Goal: Task Accomplishment & Management: Complete application form

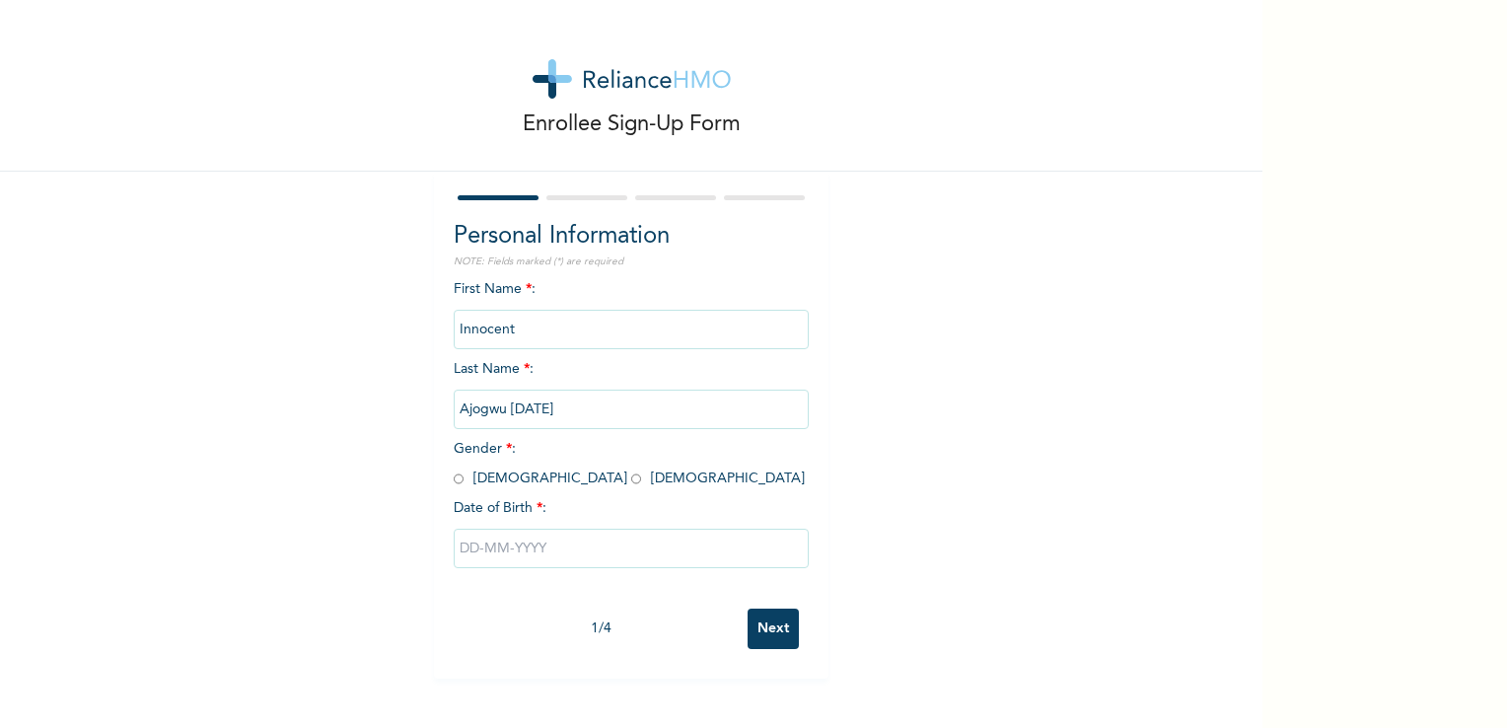
click at [1264, 287] on div "Enrollee Sign-Up Form Personal Information NOTE: Fields marked (*) are required…" at bounding box center [753, 364] width 1507 height 728
click at [454, 479] on input "radio" at bounding box center [459, 478] width 10 height 19
radio input "true"
click at [466, 542] on input "text" at bounding box center [631, 548] width 355 height 39
select select "7"
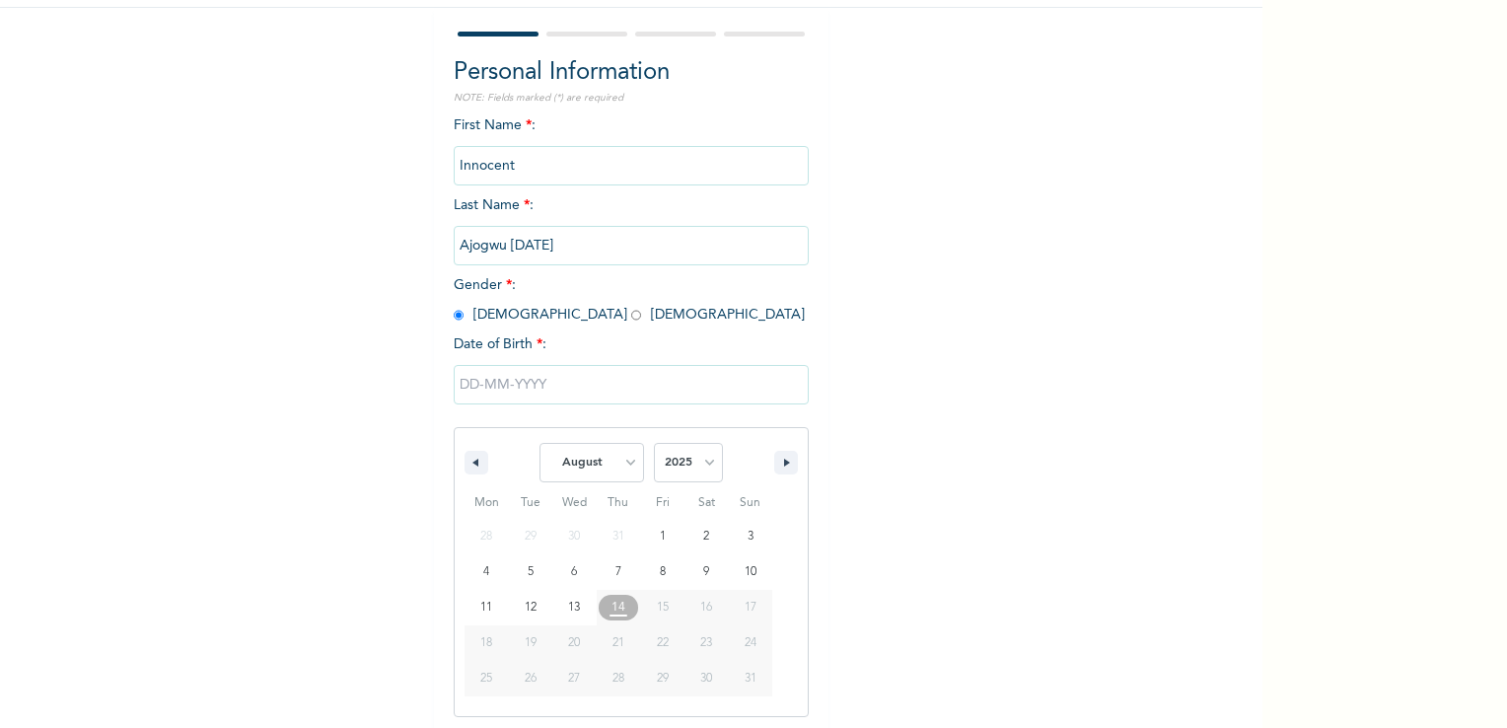
scroll to position [168, 0]
click at [698, 462] on select "2025 2024 2023 2022 2021 2020 2019 2018 2017 2016 2015 2014 2013 2012 2011 2010…" at bounding box center [688, 458] width 69 height 39
select select "1993"
click at [654, 439] on select "2025 2024 2023 2022 2021 2020 2019 2018 2017 2016 2015 2014 2013 2012 2011 2010…" at bounding box center [688, 458] width 69 height 39
click at [629, 450] on select "January February March April May June July August September October November De…" at bounding box center [591, 458] width 105 height 39
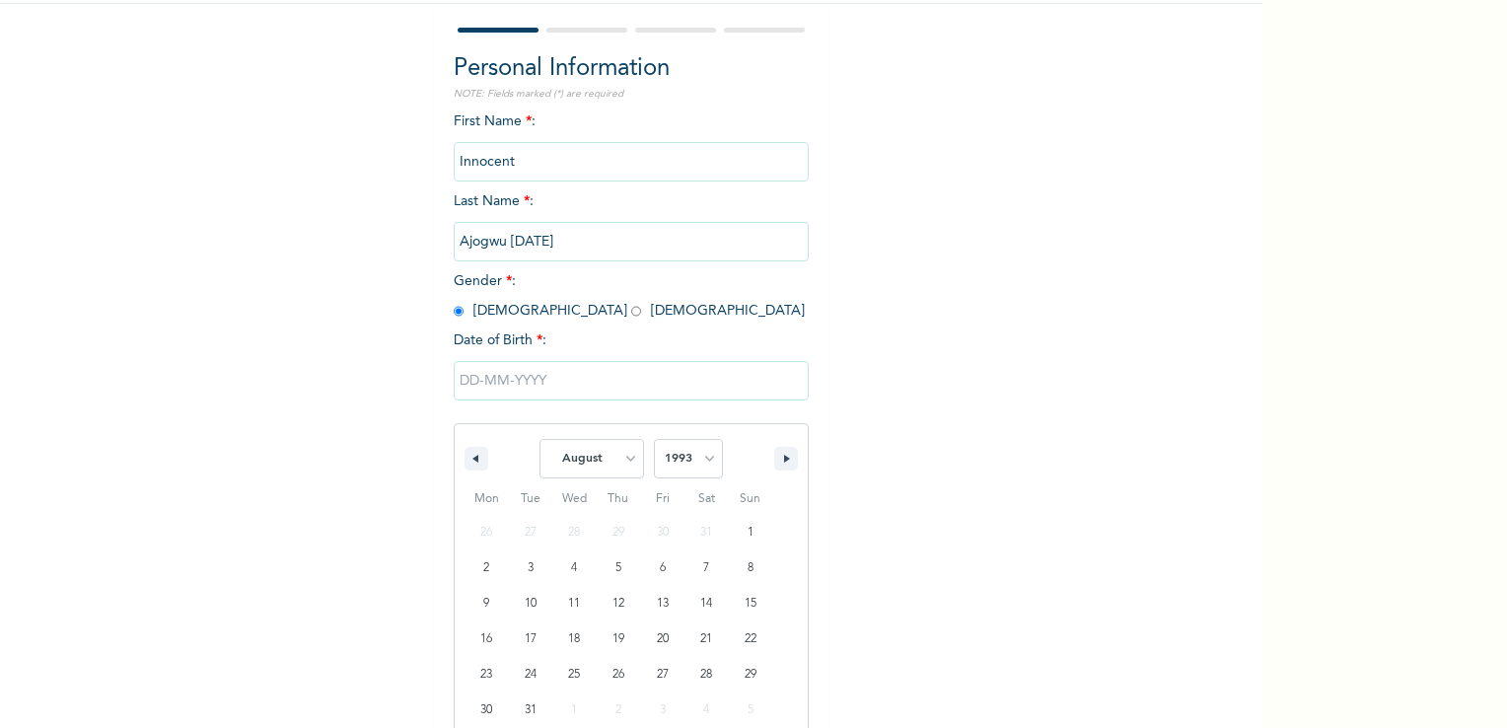
select select "5"
click at [539, 439] on select "January February March April May June July August September October November De…" at bounding box center [591, 458] width 105 height 39
type input "[DATE]"
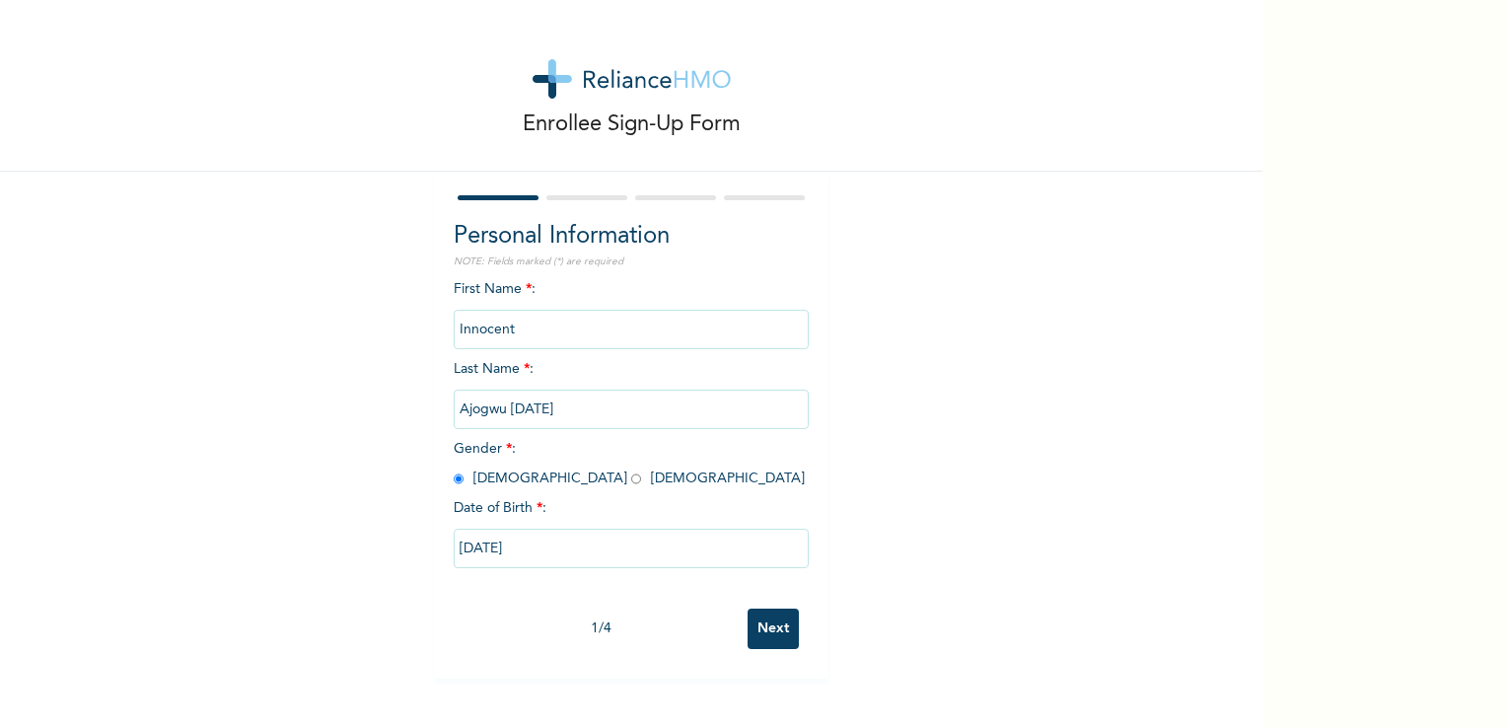
scroll to position [0, 0]
click at [751, 621] on input "Next" at bounding box center [772, 628] width 51 height 40
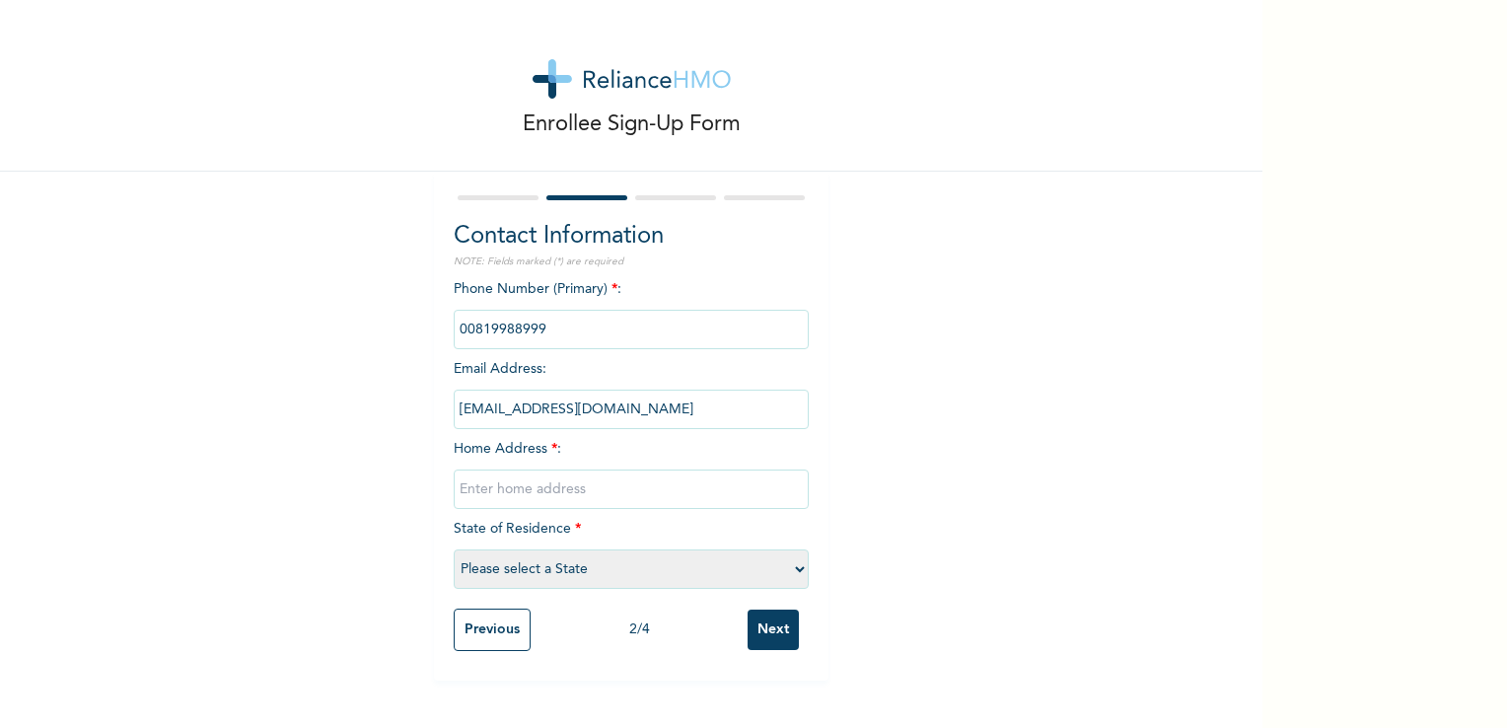
click at [547, 495] on input "text" at bounding box center [631, 488] width 355 height 39
paste input "back of crush rock second borehole mpape, [GEOGRAPHIC_DATA]"
type input "back of crush rock second borehole mpape, [GEOGRAPHIC_DATA]"
click at [513, 563] on select "Please select a State [PERSON_NAME] (FCT) [PERSON_NAME] Ibom [GEOGRAPHIC_DATA] …" at bounding box center [631, 568] width 355 height 39
select select "15"
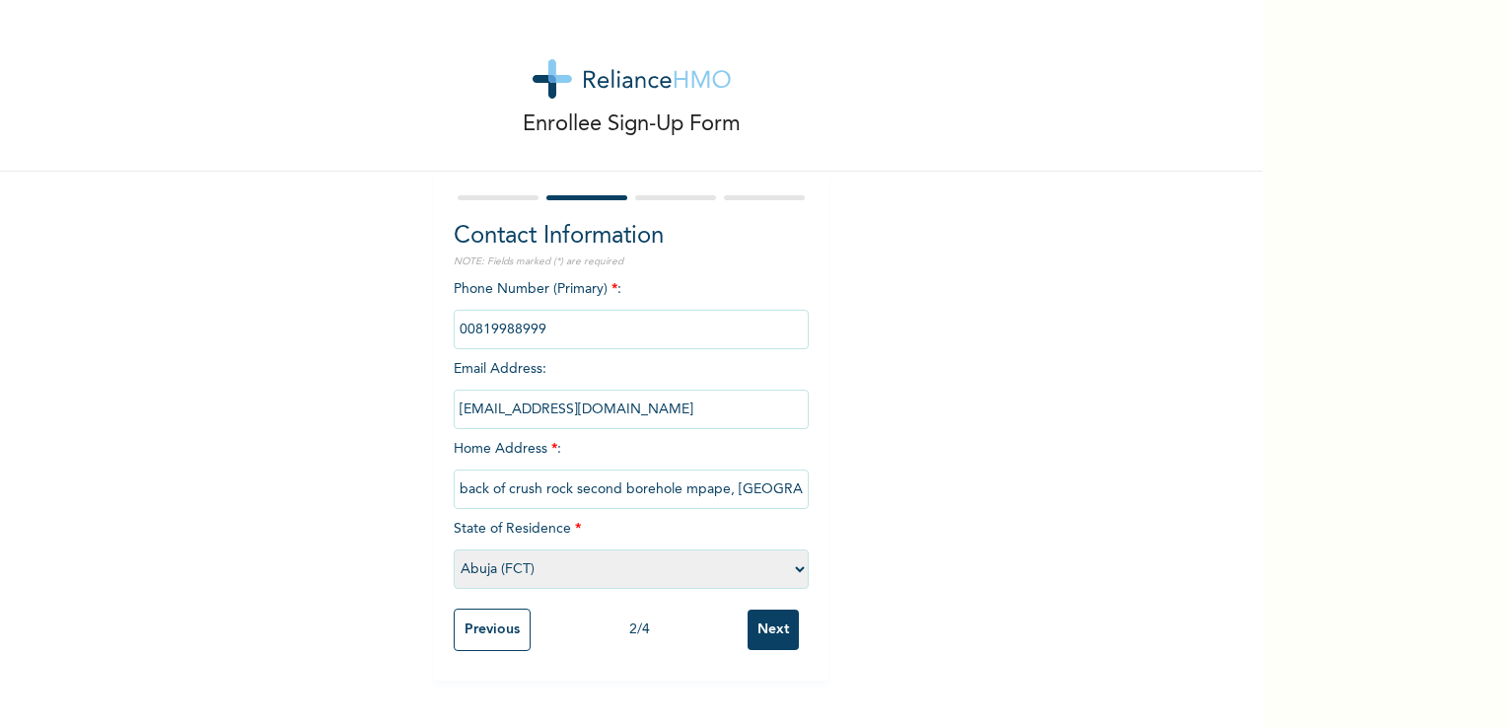
click at [454, 549] on select "Please select a State [PERSON_NAME] (FCT) [PERSON_NAME] Ibom [GEOGRAPHIC_DATA] …" at bounding box center [631, 568] width 355 height 39
click at [755, 633] on input "Next" at bounding box center [772, 629] width 51 height 40
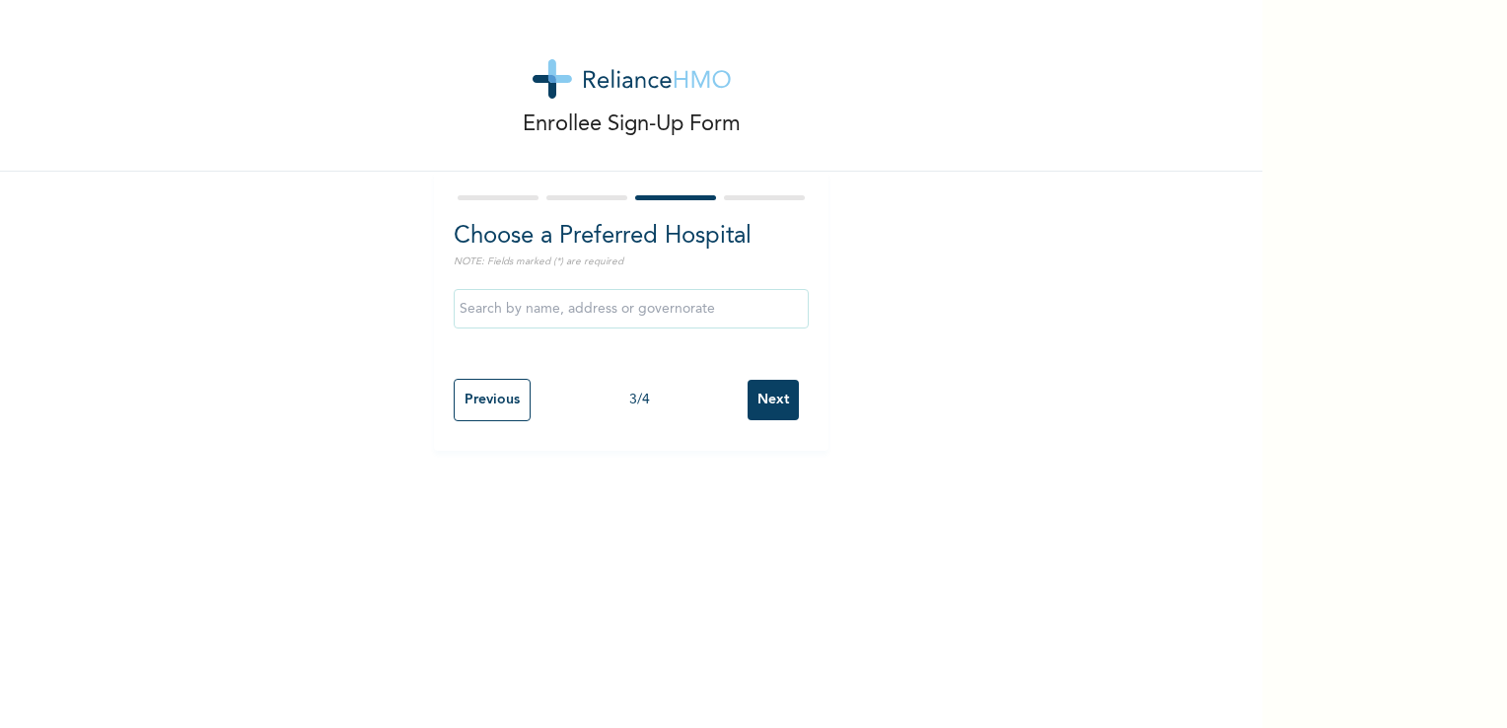
click at [770, 397] on input "Next" at bounding box center [772, 400] width 51 height 40
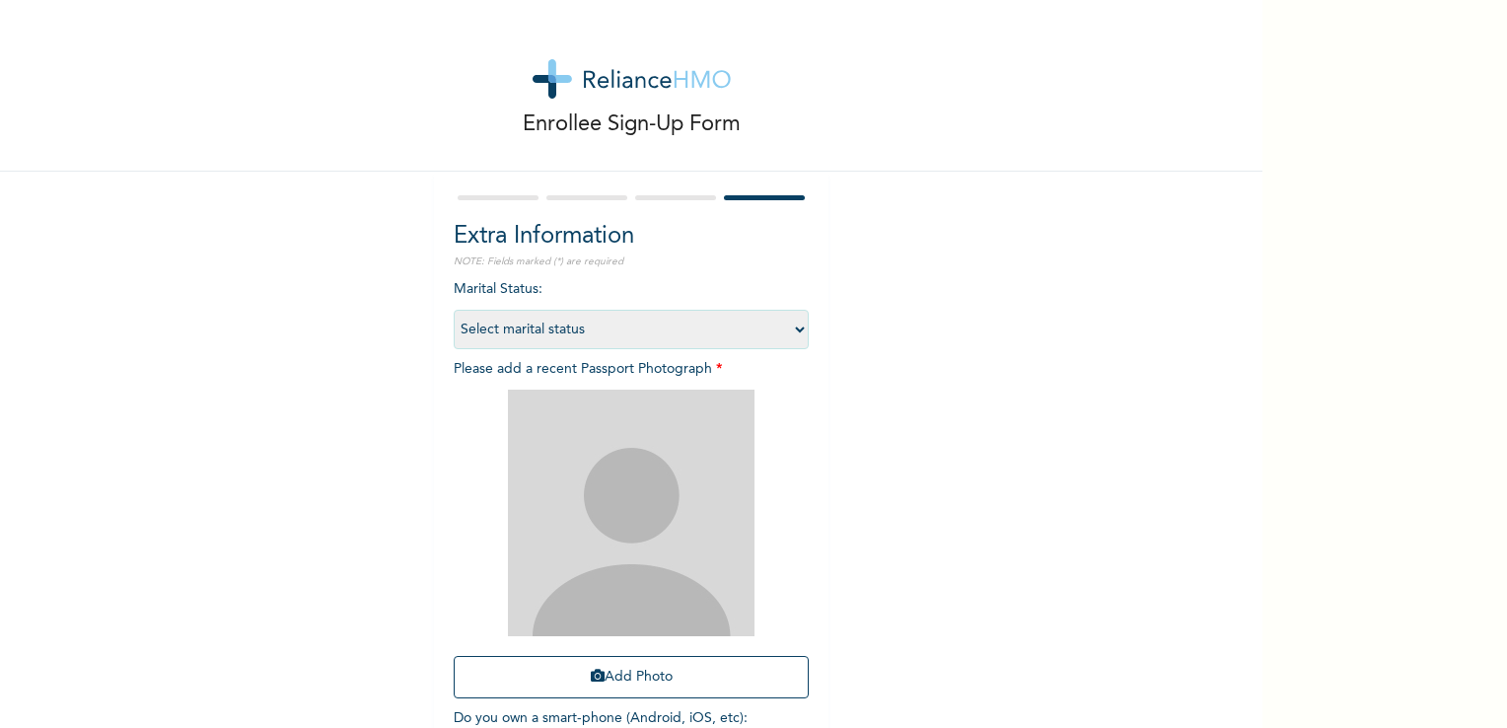
click at [592, 331] on select "Select marital status [DEMOGRAPHIC_DATA] Married [DEMOGRAPHIC_DATA] Widow/[DEMO…" at bounding box center [631, 329] width 355 height 39
select select "1"
click at [454, 310] on select "Select marital status [DEMOGRAPHIC_DATA] Married [DEMOGRAPHIC_DATA] Widow/[DEMO…" at bounding box center [631, 329] width 355 height 39
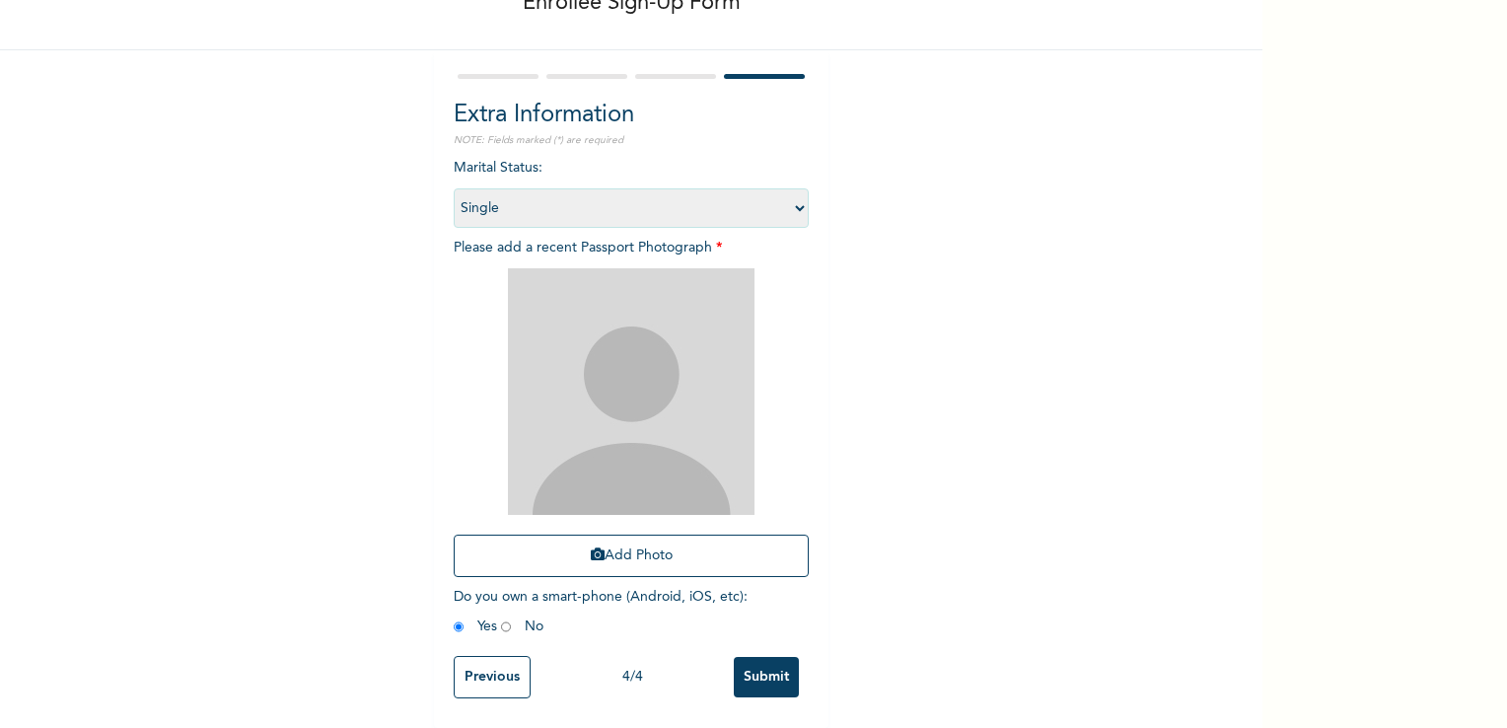
scroll to position [134, 0]
click at [622, 534] on button "Add Photo" at bounding box center [631, 555] width 355 height 42
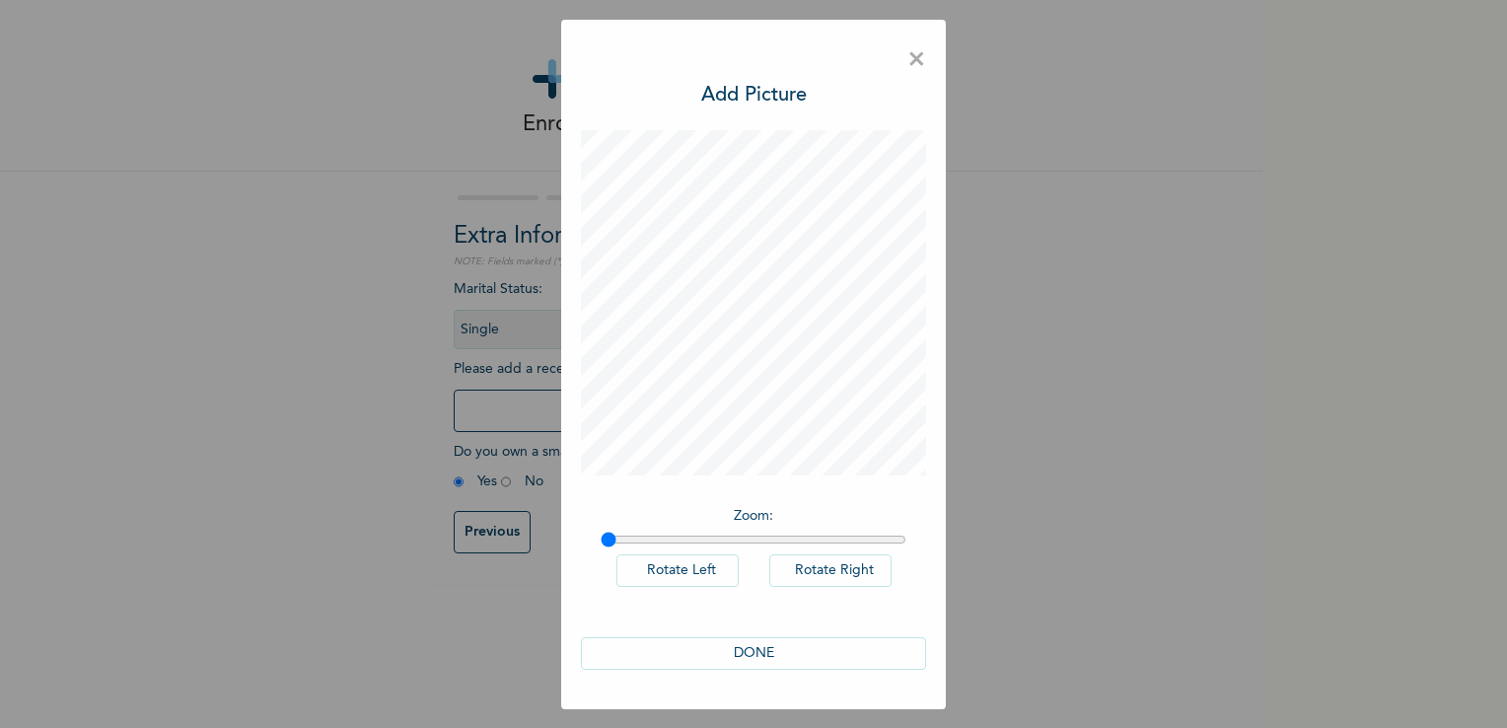
click at [725, 645] on button "DONE" at bounding box center [753, 653] width 345 height 33
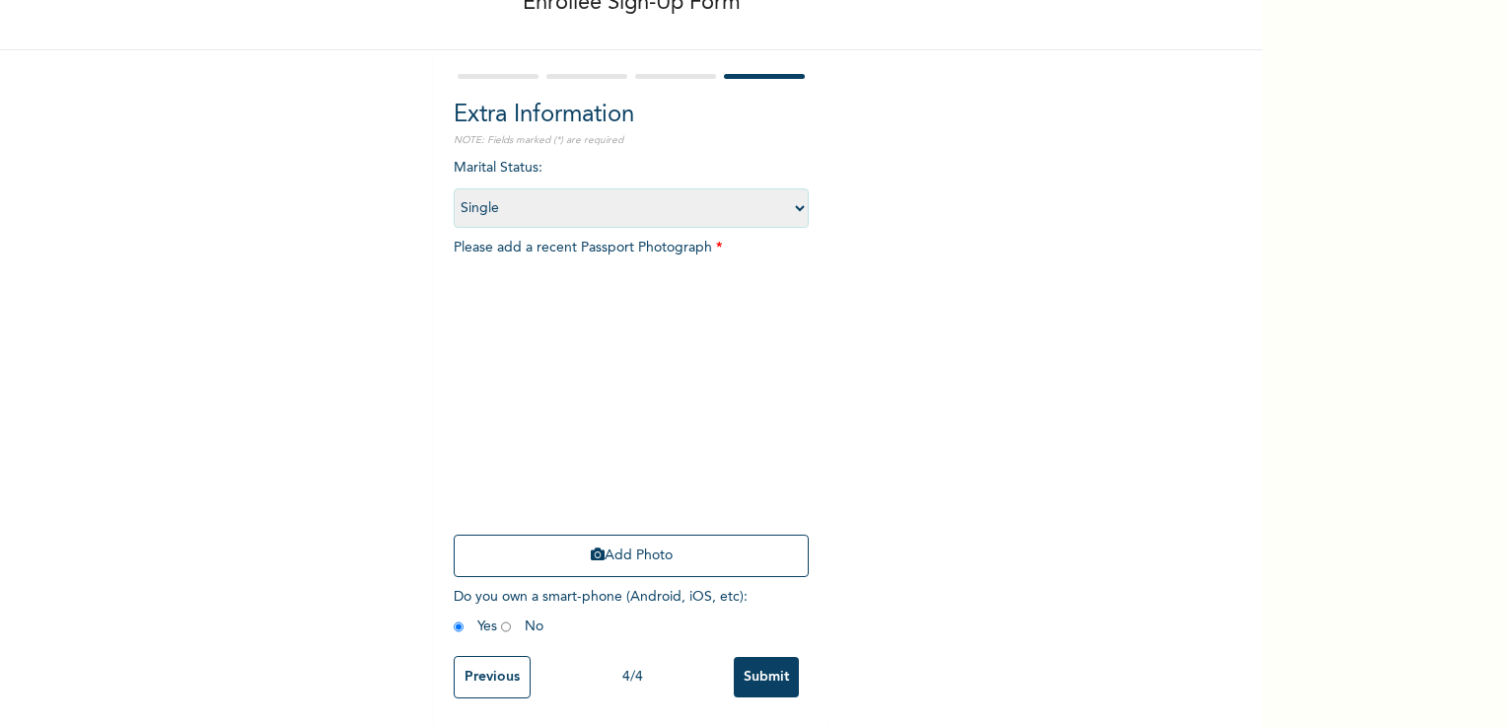
scroll to position [134, 0]
click at [750, 657] on input "Submit" at bounding box center [766, 677] width 65 height 40
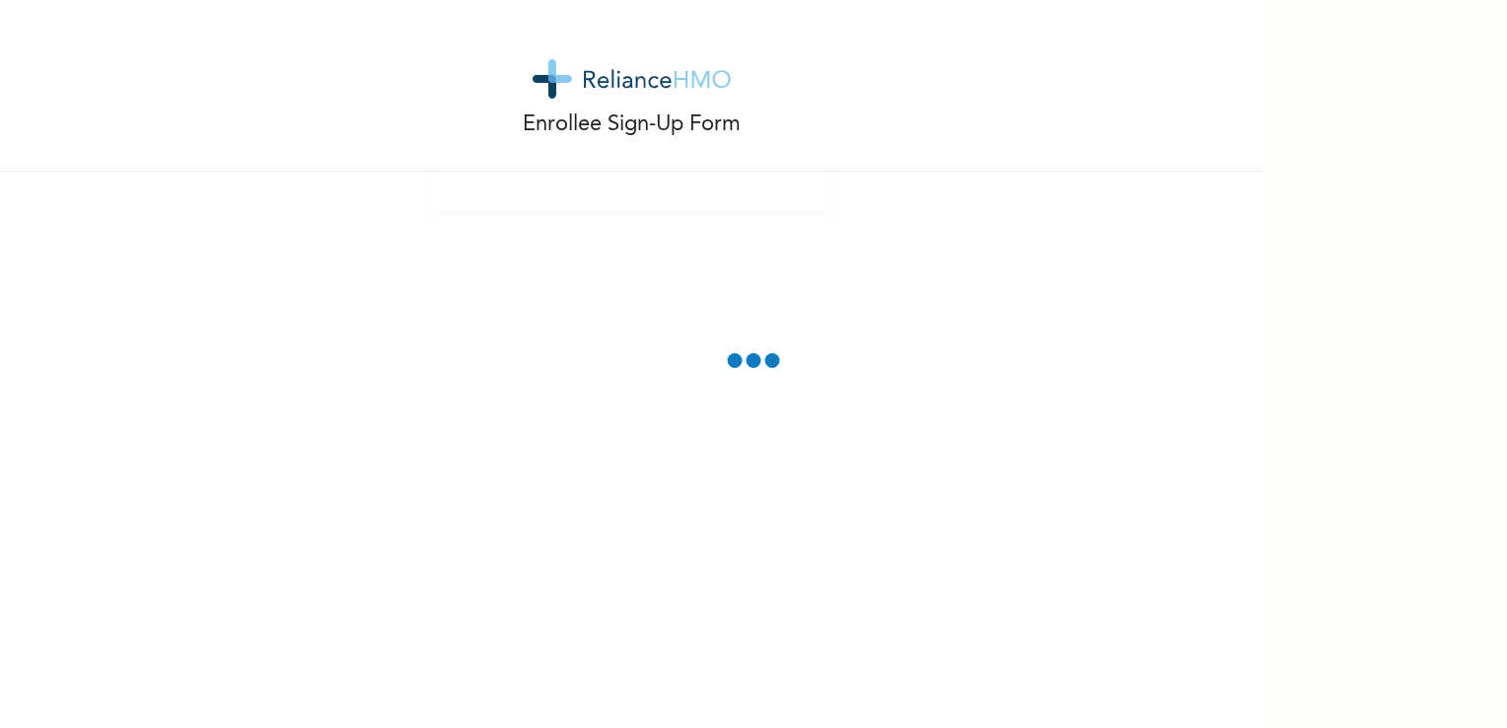
scroll to position [0, 0]
